Goal: Information Seeking & Learning: Check status

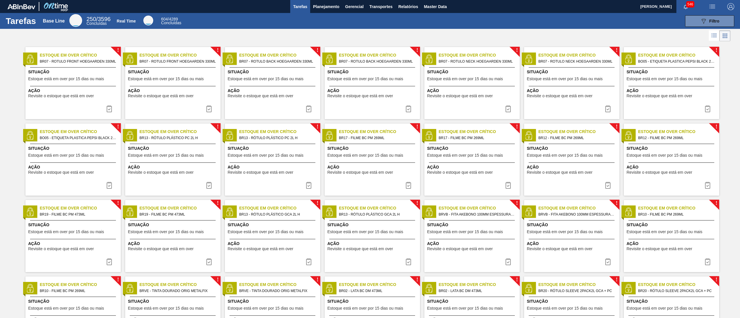
click at [325, 14] on div "Tarefas Base Line 250 / 3596 Concluídas Real Time 604 / 4289 Concluídas 089F7B8…" at bounding box center [370, 21] width 740 height 16
click at [325, 3] on span "Planejamento" at bounding box center [326, 6] width 26 height 7
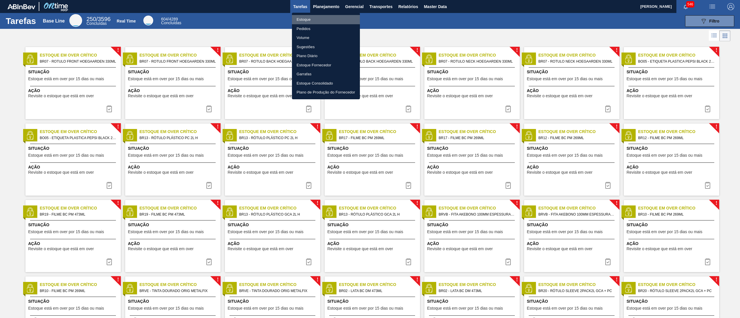
click at [308, 15] on li "Estoque" at bounding box center [326, 19] width 68 height 9
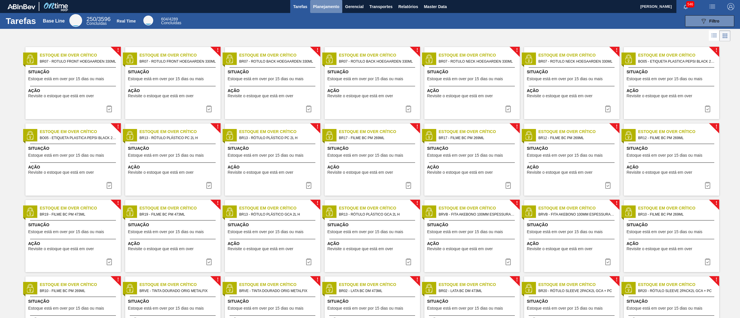
click at [325, 11] on button "Planejamento" at bounding box center [326, 6] width 32 height 13
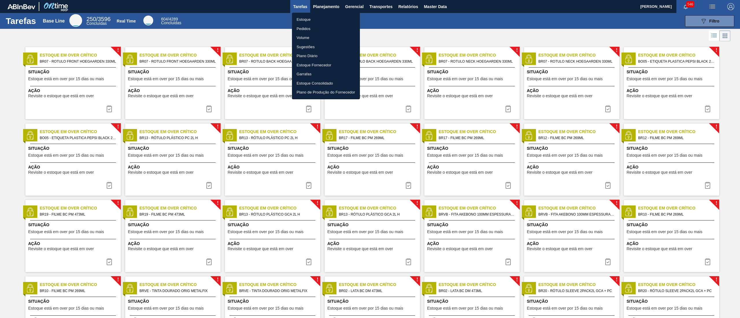
click at [303, 20] on li "Estoque" at bounding box center [326, 19] width 68 height 9
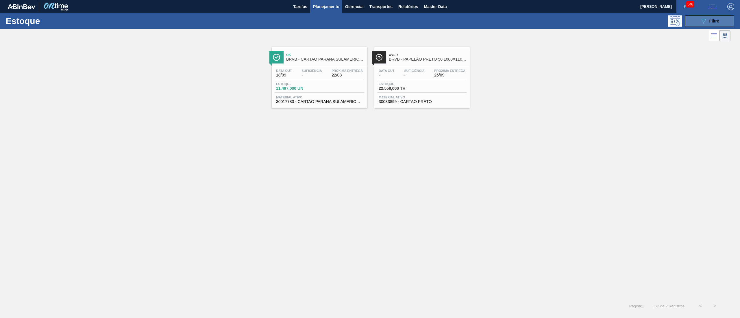
click at [700, 21] on icon "089F7B8B-B2A5-4AFE-B5C0-19BA573D28AC" at bounding box center [703, 21] width 7 height 7
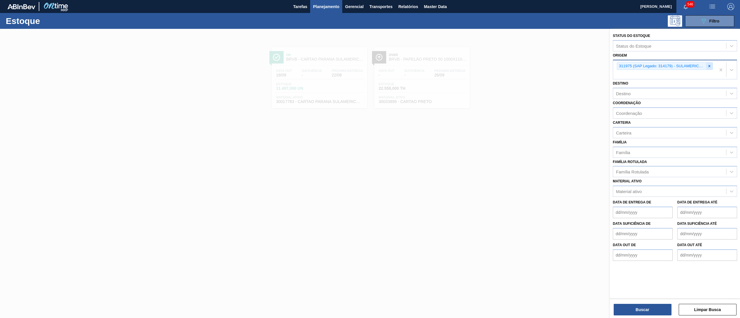
click at [710, 65] on icon at bounding box center [709, 66] width 4 height 4
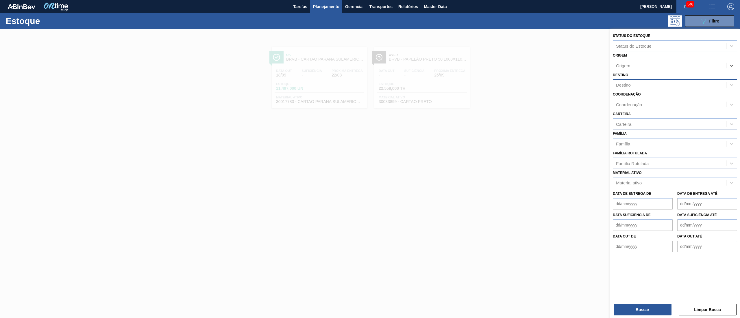
click at [636, 82] on div "Destino" at bounding box center [669, 85] width 113 height 8
type input "br17"
click at [658, 99] on div "BR17 - Juatuba" at bounding box center [674, 99] width 124 height 11
click at [643, 69] on div "Origem" at bounding box center [669, 65] width 113 height 8
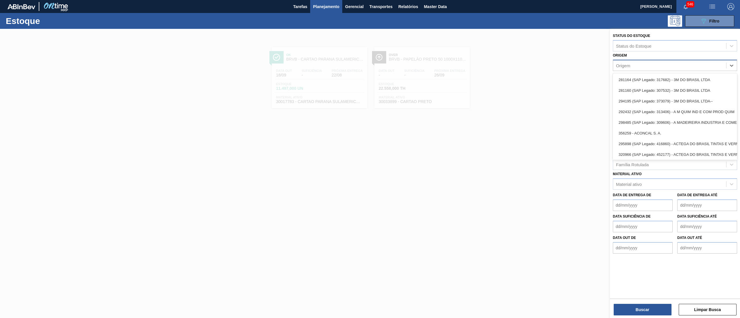
click at [639, 60] on div "Origem" at bounding box center [674, 65] width 124 height 11
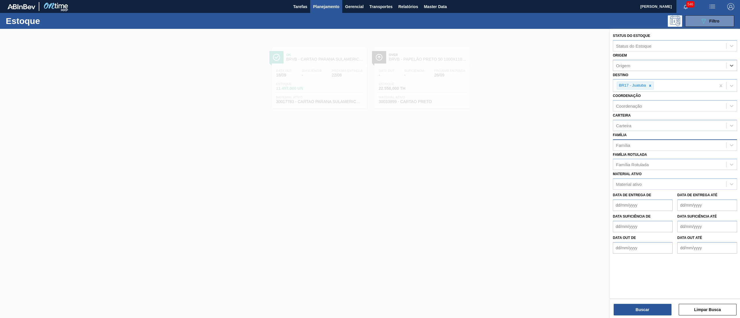
click at [623, 143] on div "Família" at bounding box center [623, 145] width 14 height 5
type input "rótulo de p"
click at [633, 156] on div "Rótulo de papel" at bounding box center [674, 159] width 124 height 11
type input "rótulo pap"
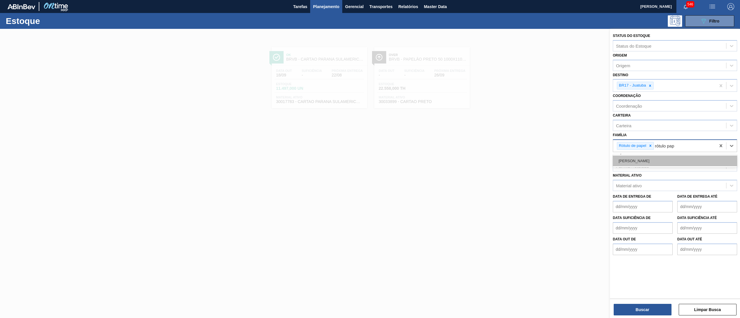
click at [632, 157] on div "[PERSON_NAME]" at bounding box center [674, 161] width 124 height 11
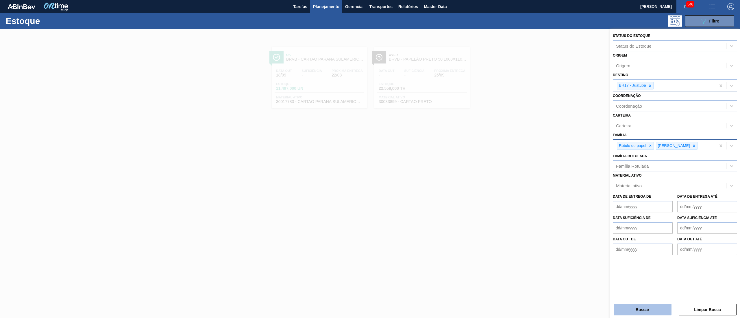
click at [645, 311] on button "Buscar" at bounding box center [642, 310] width 58 height 12
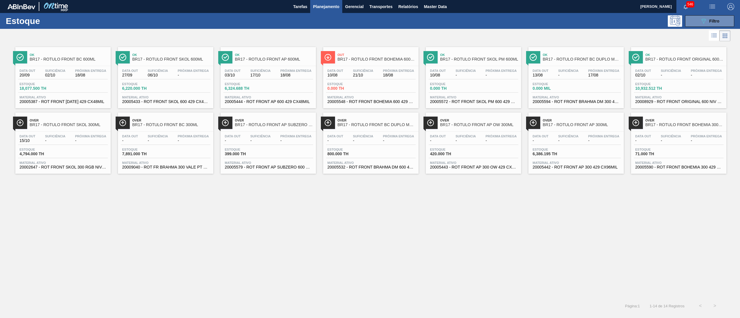
click at [575, 71] on span "Suficiência" at bounding box center [568, 70] width 20 height 3
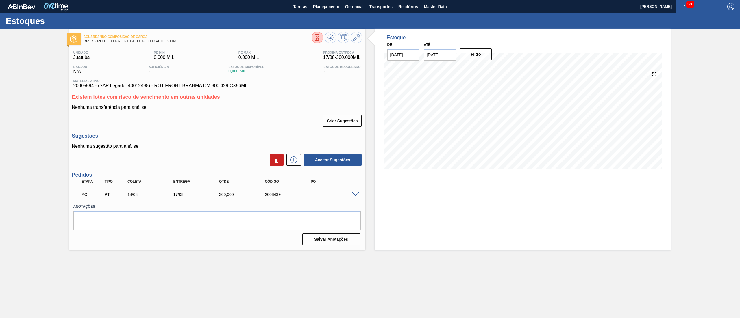
click at [356, 194] on span at bounding box center [355, 195] width 7 height 4
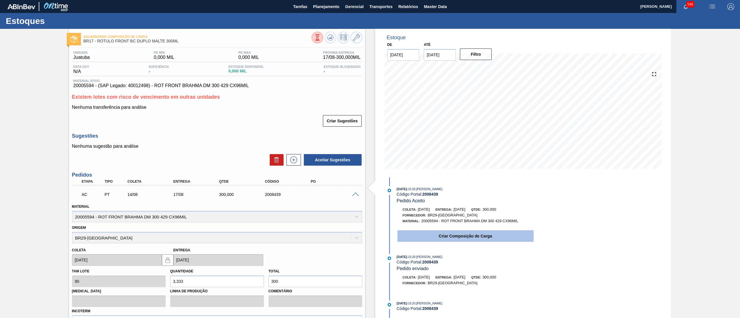
click at [441, 235] on button "Criar Composição de Carga" at bounding box center [465, 237] width 136 height 12
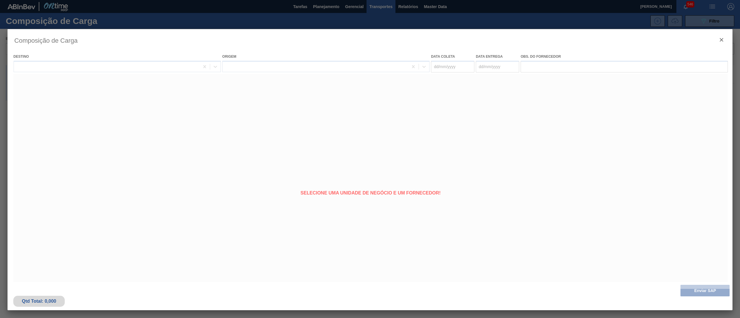
type coleta "14/08/2025"
type entrega "17/08/2025"
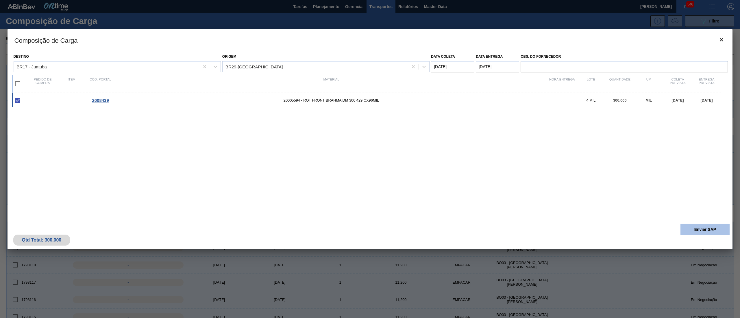
click at [700, 231] on button "Enviar SAP" at bounding box center [704, 230] width 49 height 12
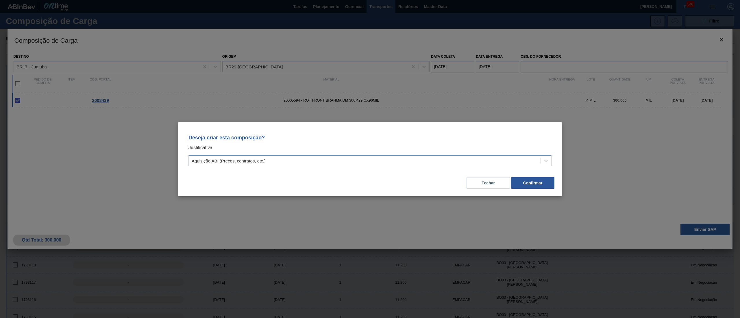
click at [308, 164] on div "Aquisição ABI (Preços, contratos, etc.)" at bounding box center [365, 161] width 352 height 8
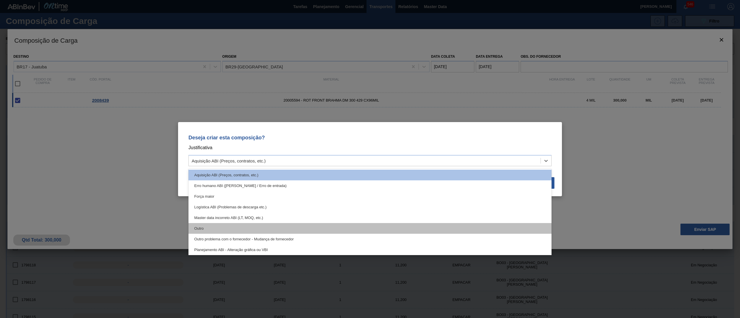
click at [258, 229] on div "Outro" at bounding box center [369, 228] width 363 height 11
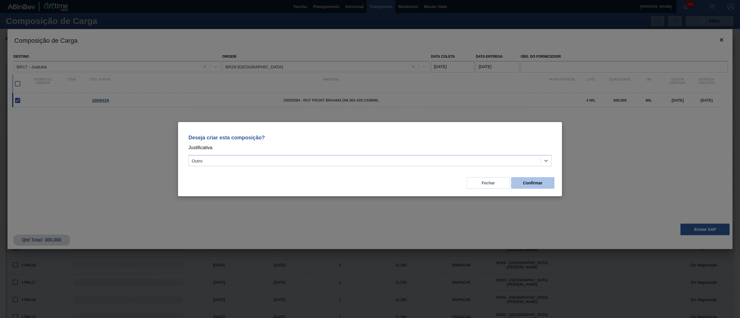
click at [530, 180] on button "Confirmar" at bounding box center [532, 183] width 43 height 12
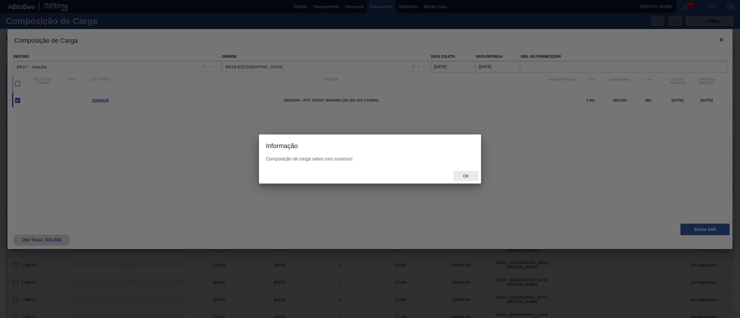
click at [464, 175] on span "Ok" at bounding box center [465, 176] width 15 height 5
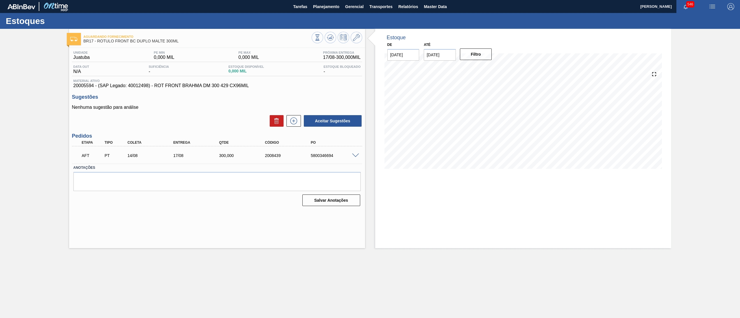
click at [323, 158] on div "5800346694" at bounding box center [335, 155] width 52 height 5
copy div "5800346694"
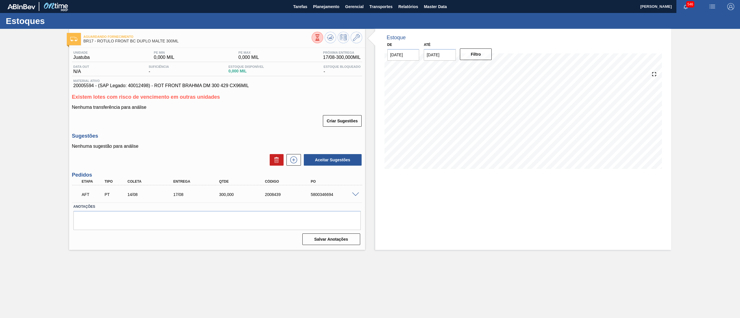
click at [83, 85] on div "Material ativo 20005594 - (SAP Legado: 40012498) - ROT FRONT BRAHMA DM 300 429 …" at bounding box center [217, 83] width 290 height 9
click at [83, 85] on span "20005594 - (SAP Legado: 40012498) - ROT FRONT BRAHMA DM 300 429 CX96MIL" at bounding box center [216, 85] width 287 height 5
copy span "20005594"
drag, startPoint x: 155, startPoint y: 87, endPoint x: 265, endPoint y: 87, distance: 110.4
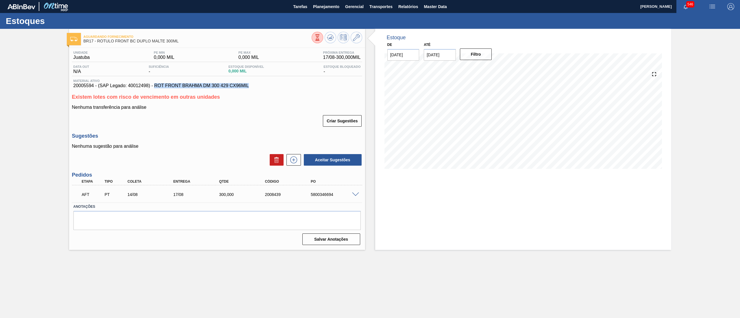
click at [265, 87] on span "20005594 - (SAP Legado: 40012498) - ROT FRONT BRAHMA DM 300 429 CX96MIL" at bounding box center [216, 85] width 287 height 5
copy span "ROT FRONT BRAHMA DM 300 429 CX96MIL"
click at [322, 7] on span "Planejamento" at bounding box center [326, 6] width 26 height 7
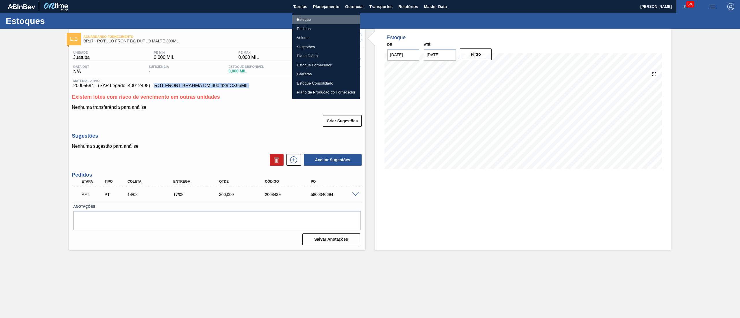
click at [312, 21] on li "Estoque" at bounding box center [326, 19] width 68 height 9
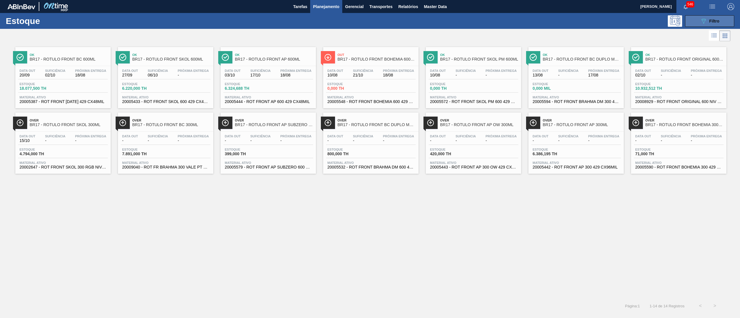
click at [695, 22] on button "089F7B8B-B2A5-4AFE-B5C0-19BA573D28AC Filtro" at bounding box center [709, 21] width 49 height 12
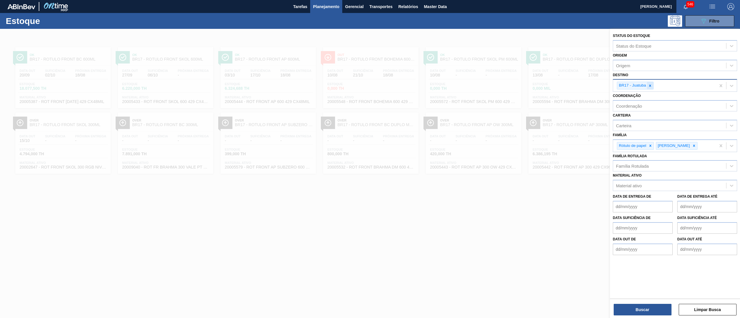
click at [651, 83] on div at bounding box center [650, 85] width 6 height 7
type input "pir"
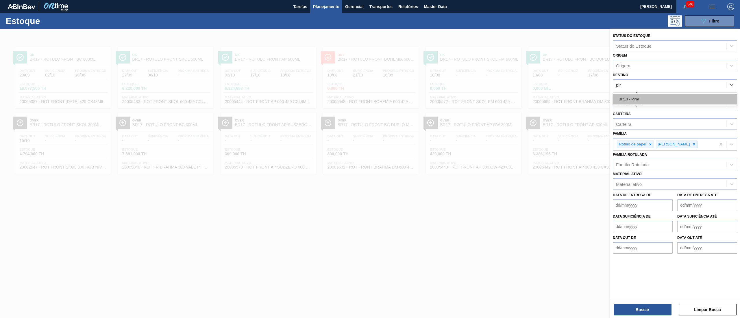
click at [653, 100] on div "BR13 - Piraí" at bounding box center [674, 99] width 124 height 11
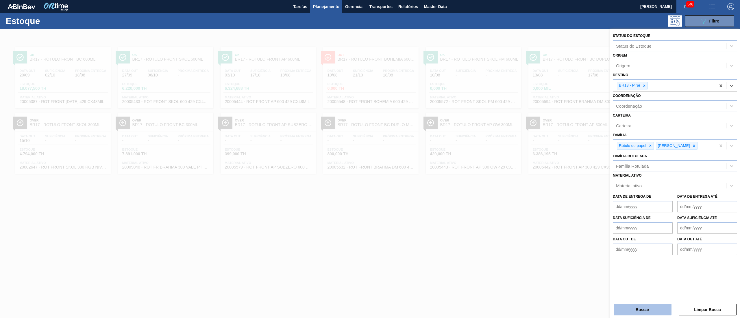
click at [634, 313] on button "Buscar" at bounding box center [642, 310] width 58 height 12
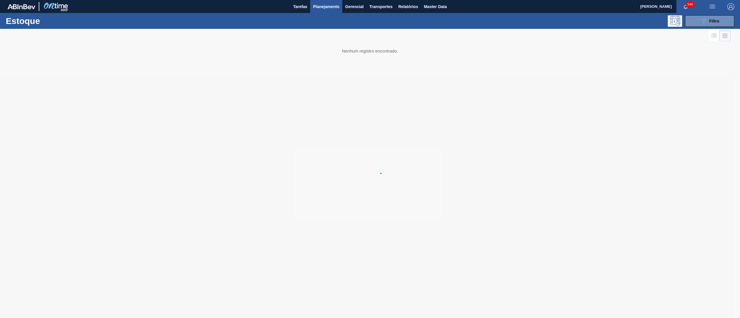
click at [0, 256] on div at bounding box center [370, 173] width 740 height 289
click at [144, 197] on div at bounding box center [370, 173] width 740 height 289
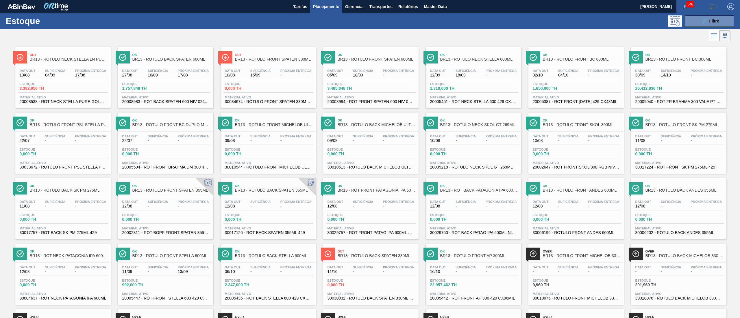
click at [36, 70] on div "Data out 13/08" at bounding box center [27, 73] width 19 height 8
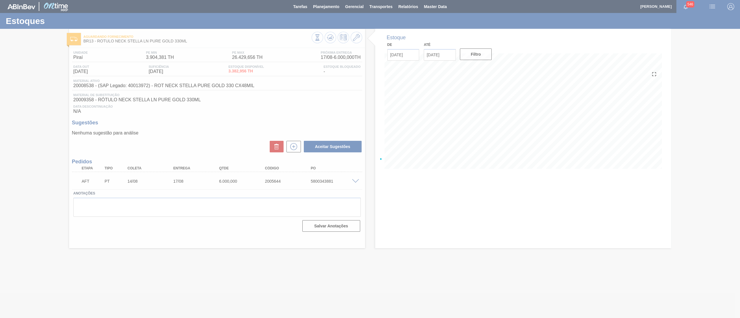
click at [361, 181] on div at bounding box center [370, 159] width 740 height 318
click at [355, 183] on div at bounding box center [370, 159] width 740 height 318
click at [350, 183] on div at bounding box center [370, 159] width 740 height 318
click at [352, 177] on div at bounding box center [370, 159] width 740 height 318
click at [324, 181] on div at bounding box center [370, 159] width 740 height 318
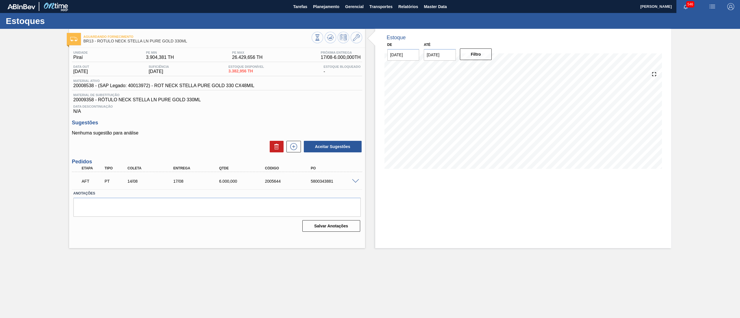
click at [317, 185] on div "AFT PT 14/08 17/08 6.000,000 2005644 5800343881" at bounding box center [215, 181] width 275 height 12
copy div "5800343881"
drag, startPoint x: 331, startPoint y: 9, endPoint x: 296, endPoint y: 21, distance: 37.1
click at [329, 9] on span "Planejamento" at bounding box center [326, 6] width 26 height 7
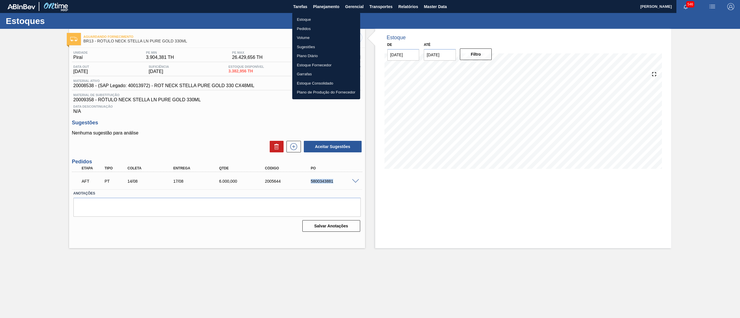
click at [298, 18] on li "Estoque" at bounding box center [326, 19] width 68 height 9
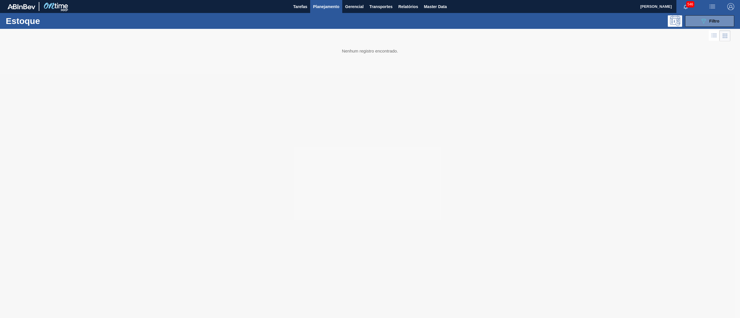
click at [699, 27] on div "Estoque 089F7B8B-B2A5-4AFE-B5C0-19BA573D28AC Filtro" at bounding box center [370, 21] width 740 height 16
click at [700, 21] on icon "089F7B8B-B2A5-4AFE-B5C0-19BA573D28AC" at bounding box center [703, 21] width 7 height 7
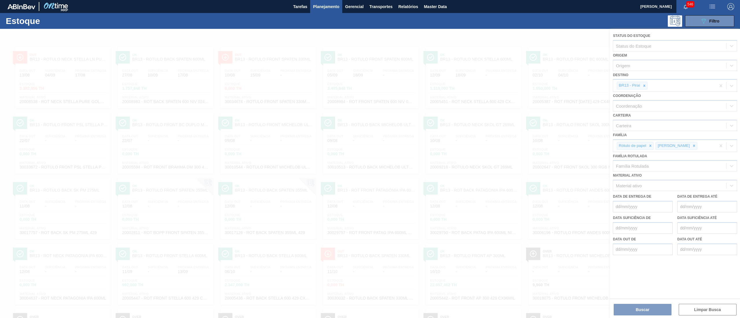
click at [643, 87] on div at bounding box center [370, 173] width 740 height 289
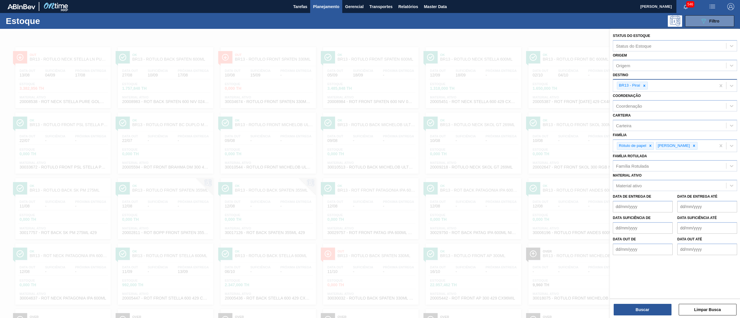
drag, startPoint x: 638, startPoint y: 85, endPoint x: 646, endPoint y: 85, distance: 7.5
click at [639, 85] on div "BR13 - Piraí" at bounding box center [629, 85] width 24 height 7
click at [646, 85] on div at bounding box center [644, 85] width 6 height 7
type input "jaguariuna"
click at [646, 85] on div "jaguariuna" at bounding box center [669, 85] width 113 height 8
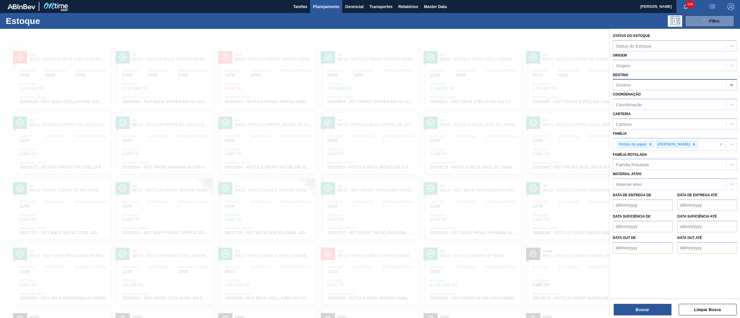
click at [646, 85] on div "Destino" at bounding box center [669, 85] width 113 height 8
click at [646, 85] on div at bounding box center [644, 85] width 6 height 7
type input "jagua"
drag, startPoint x: 642, startPoint y: 102, endPoint x: 638, endPoint y: 103, distance: 3.8
click at [641, 103] on div "BR23 - Jaguariúna" at bounding box center [674, 99] width 124 height 11
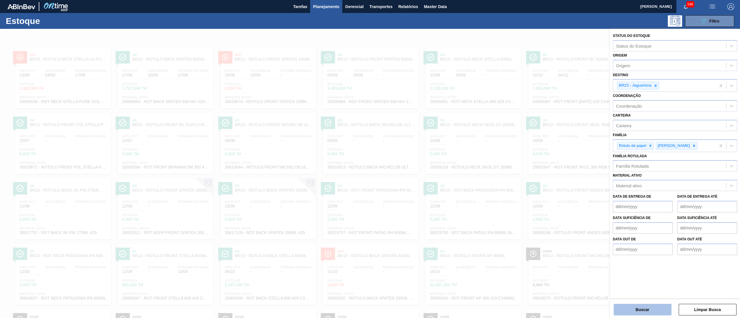
click at [640, 307] on button "Buscar" at bounding box center [642, 310] width 58 height 12
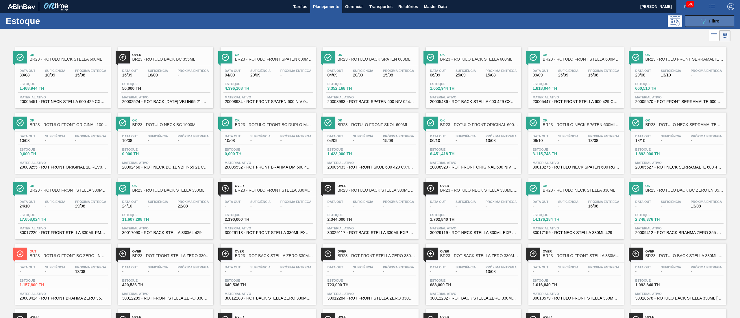
click at [696, 18] on button "089F7B8B-B2A5-4AFE-B5C0-19BA573D28AC Filtro" at bounding box center [709, 21] width 49 height 12
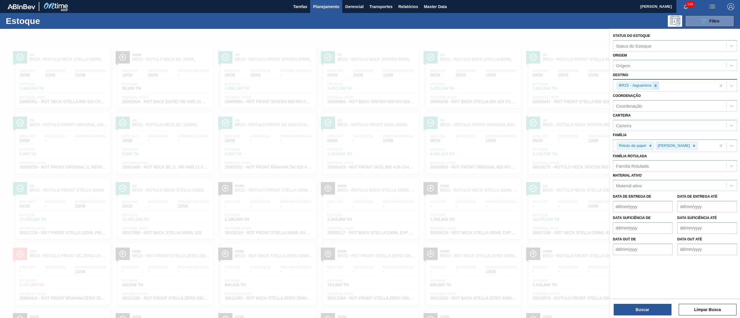
click at [656, 87] on icon at bounding box center [655, 86] width 4 height 4
type input "pir"
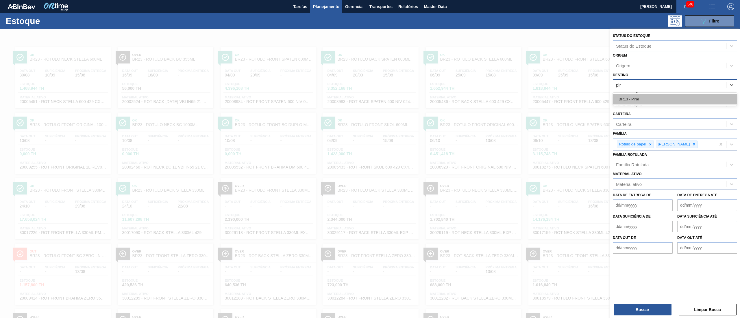
click at [636, 104] on div "BR13 - Piraí" at bounding box center [674, 99] width 124 height 11
click at [621, 317] on div "Status do Estoque Status do Estoque Origem Origem Destino BR13 - Piraí Coordena…" at bounding box center [675, 174] width 130 height 291
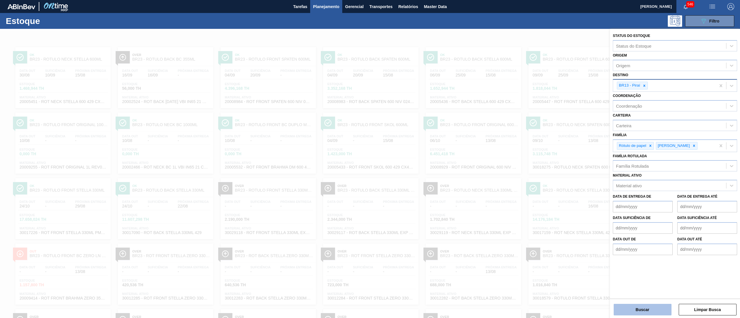
click at [619, 312] on button "Buscar" at bounding box center [642, 310] width 58 height 12
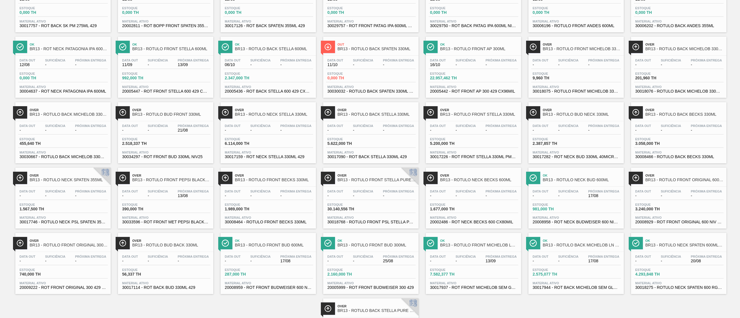
scroll to position [265, 0]
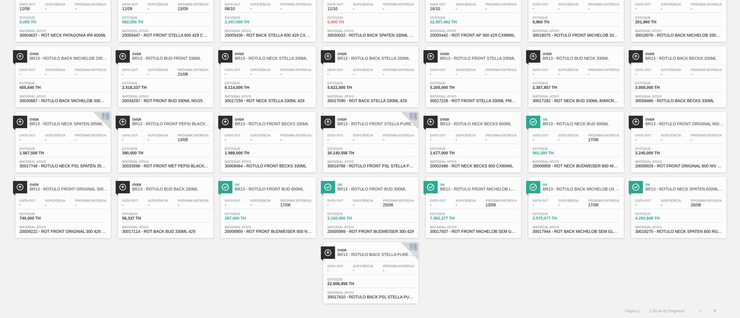
click at [715, 313] on button ">" at bounding box center [714, 311] width 14 height 14
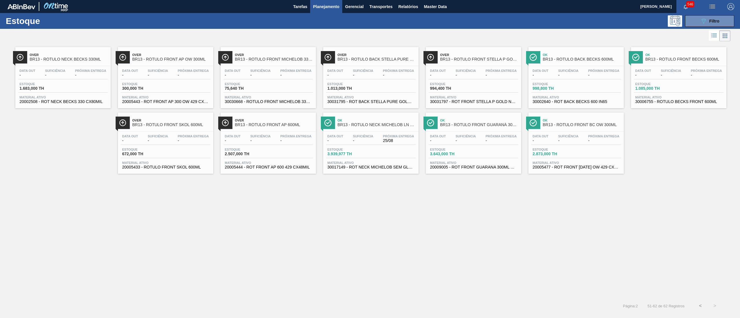
scroll to position [0, 0]
click at [702, 309] on button "<" at bounding box center [700, 306] width 14 height 14
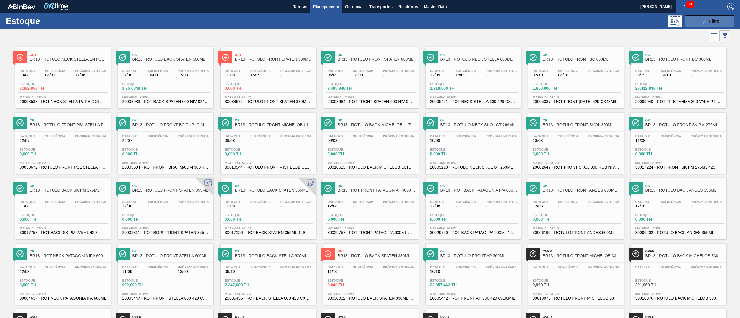
click at [701, 19] on icon at bounding box center [703, 21] width 4 height 5
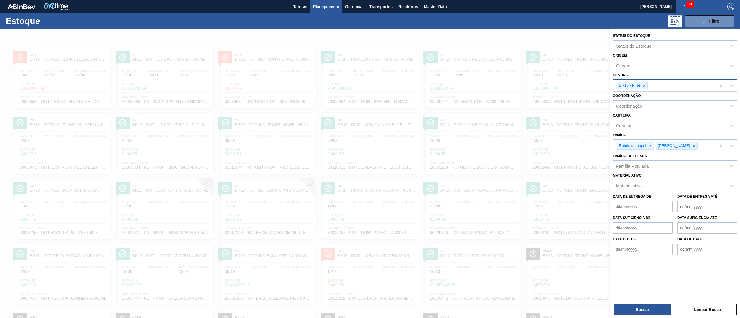
click at [644, 84] on icon at bounding box center [644, 86] width 4 height 4
type input "cebras"
click at [628, 100] on div "BR12 - Cebrasa" at bounding box center [674, 99] width 124 height 11
click at [626, 306] on button "Buscar" at bounding box center [642, 310] width 58 height 12
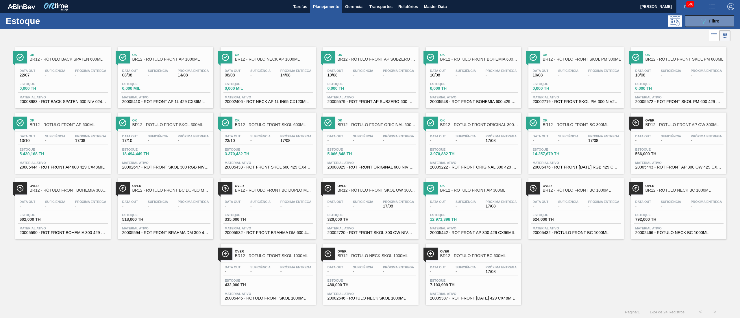
click at [169, 71] on div "Data out 08/08 Suficiência - Próxima Entrega 14/08" at bounding box center [166, 74] width 90 height 10
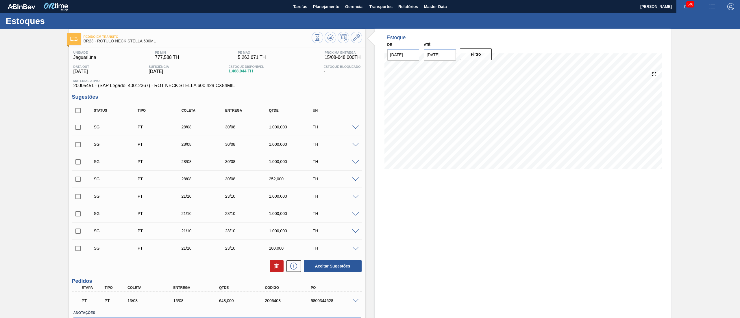
click at [352, 127] on span at bounding box center [355, 128] width 7 height 4
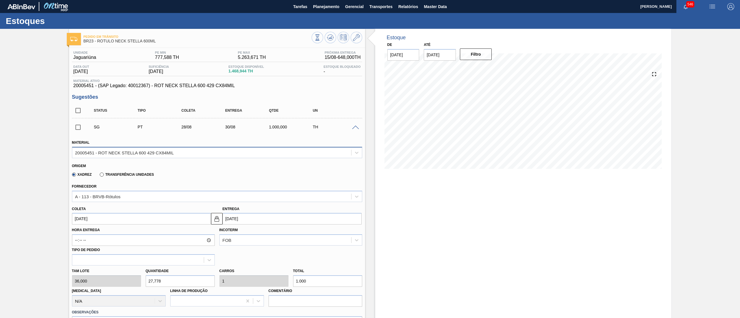
click at [109, 155] on div "20005451 - ROT NECK STELLA 600 429 CX84MIL" at bounding box center [124, 152] width 99 height 5
click at [359, 42] on button at bounding box center [356, 38] width 12 height 12
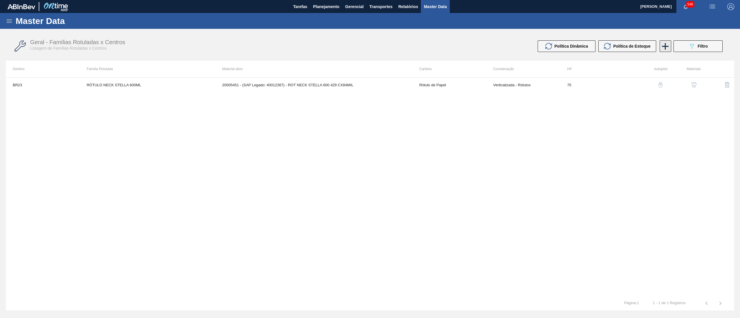
click at [663, 46] on icon at bounding box center [665, 46] width 7 height 7
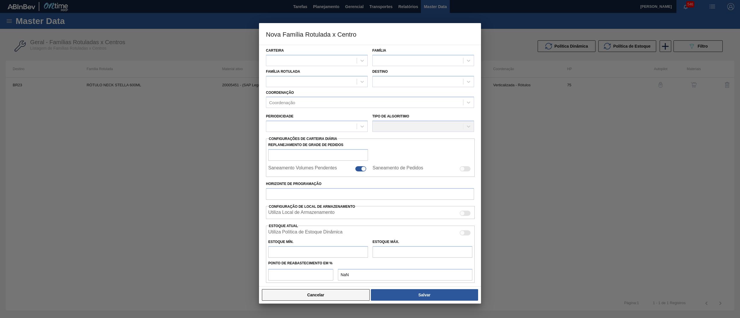
click at [314, 293] on button "Cancelar" at bounding box center [316, 295] width 108 height 12
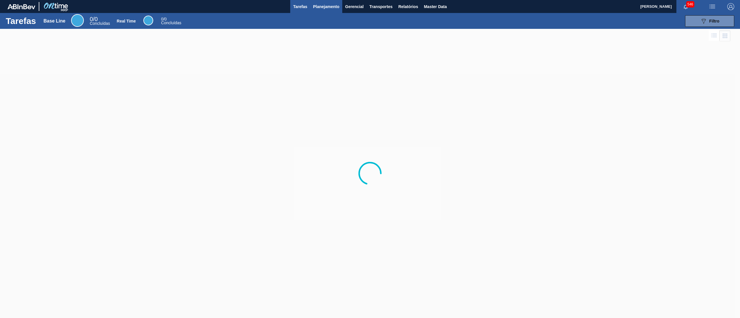
click at [324, 5] on span "Planejamento" at bounding box center [326, 6] width 26 height 7
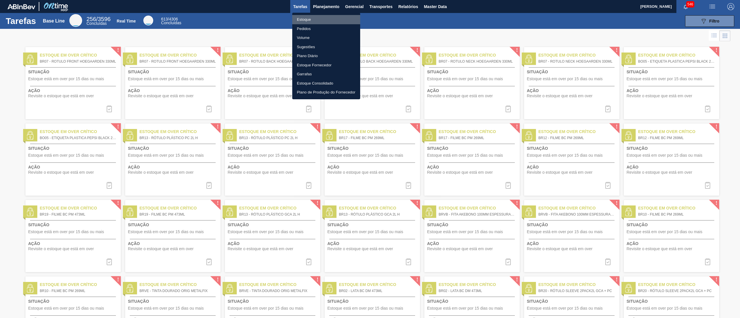
click at [300, 22] on li "Estoque" at bounding box center [326, 19] width 68 height 9
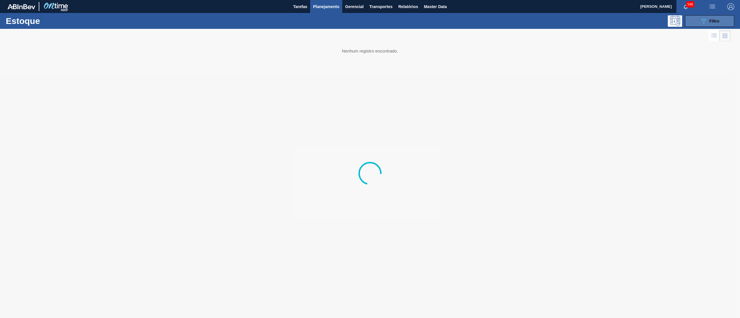
click at [708, 23] on div "089F7B8B-B2A5-4AFE-B5C0-19BA573D28AC Filtro" at bounding box center [709, 21] width 19 height 7
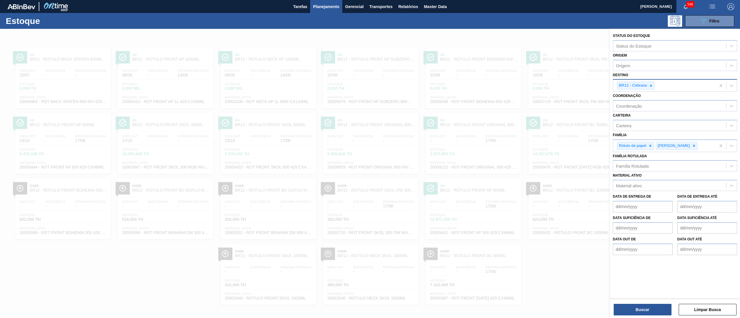
click at [654, 85] on div "BR12 - Cebrasa" at bounding box center [636, 86] width 38 height 8
click at [652, 85] on icon at bounding box center [651, 86] width 4 height 4
type input "pirai"
click at [652, 85] on icon at bounding box center [651, 86] width 4 height 4
click at [651, 85] on div "pirai" at bounding box center [669, 85] width 113 height 8
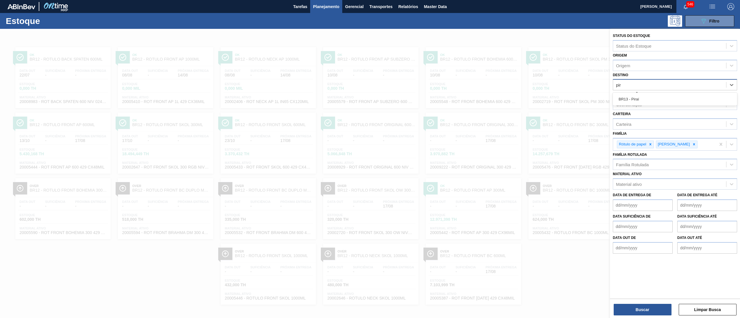
type input "pira"
click at [632, 98] on div "BR13 - Piraí" at bounding box center [674, 99] width 124 height 11
click at [637, 307] on button "Buscar" at bounding box center [642, 310] width 58 height 12
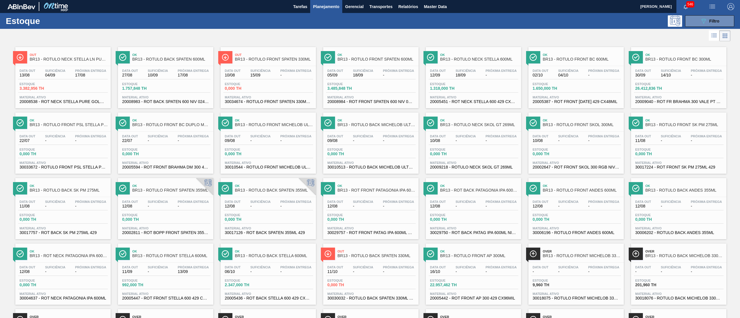
click at [58, 85] on span "Estoque" at bounding box center [40, 83] width 40 height 3
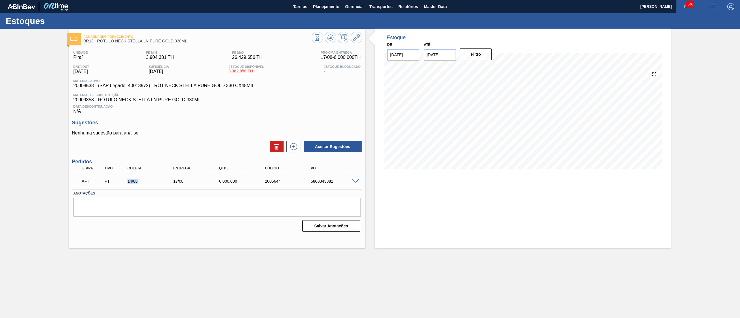
drag, startPoint x: 122, startPoint y: 183, endPoint x: 147, endPoint y: 183, distance: 25.7
click at [147, 183] on div "AFT PT 14/08 17/08 6.000,000 2005644 5800343881" at bounding box center [215, 181] width 275 height 12
